Goal: Find specific page/section: Find specific page/section

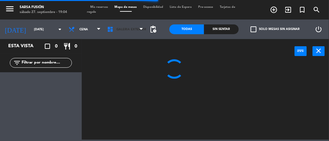
click at [136, 29] on span "Galeria Exterior" at bounding box center [131, 30] width 30 height 4
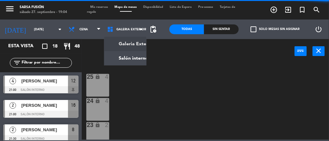
click at [134, 62] on ng-component "menu Sarsa Fusión [DATE] 27. septiembre - 19:04 Mis reservas Mapa de mesas Disp…" at bounding box center [164, 70] width 329 height 140
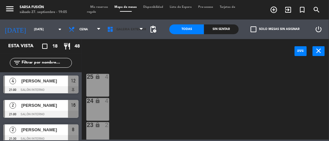
click at [114, 30] on icon at bounding box center [111, 29] width 9 height 7
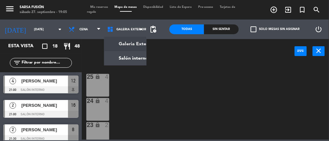
click at [135, 55] on ng-component "menu Sarsa Fusión [DATE] 27. septiembre - 19:05 Mis reservas Mapa de mesas Disp…" at bounding box center [164, 70] width 329 height 140
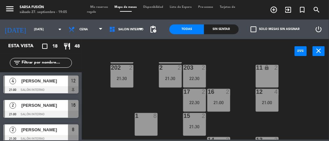
scroll to position [125, 0]
